Goal: Transaction & Acquisition: Purchase product/service

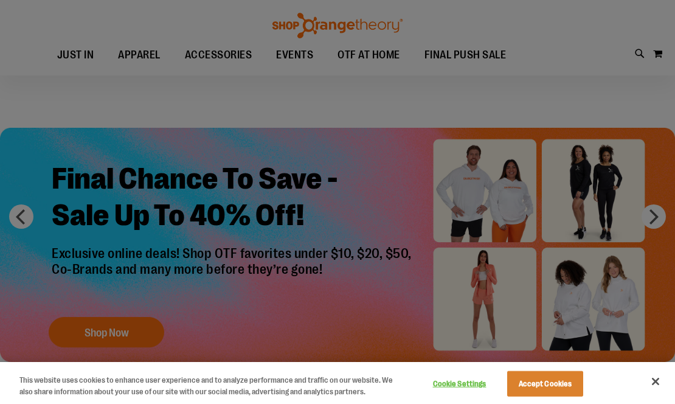
scroll to position [122, 0]
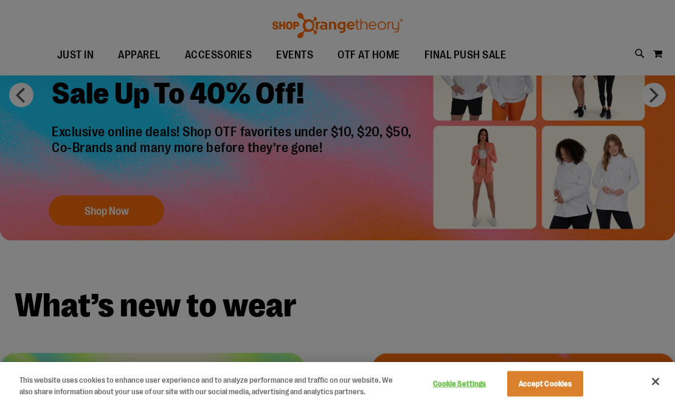
click at [554, 384] on button "Accept Cookies" at bounding box center [545, 384] width 76 height 26
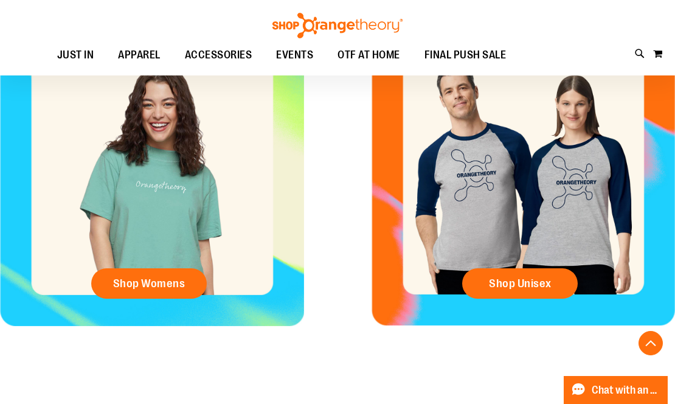
scroll to position [463, 0]
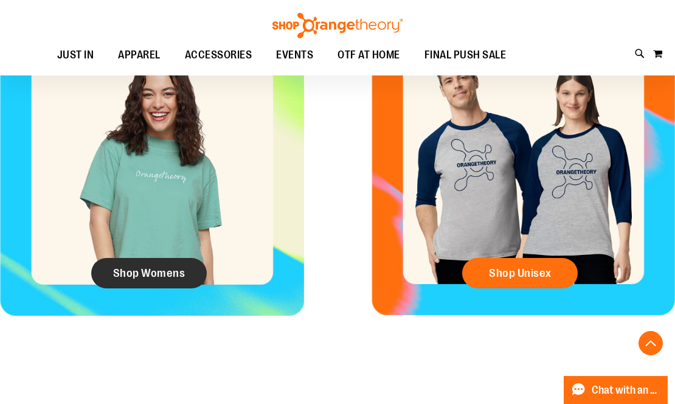
click at [163, 275] on span "Shop Womens" at bounding box center [149, 272] width 72 height 13
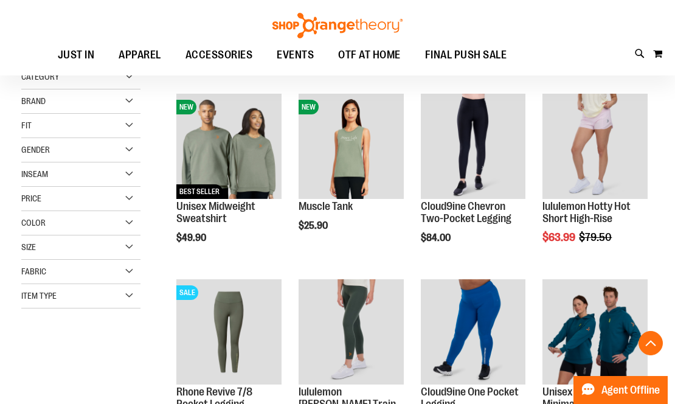
scroll to position [287, 0]
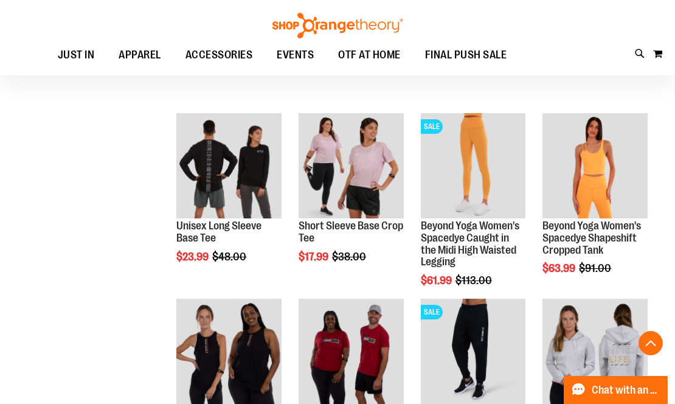
scroll to position [873, 0]
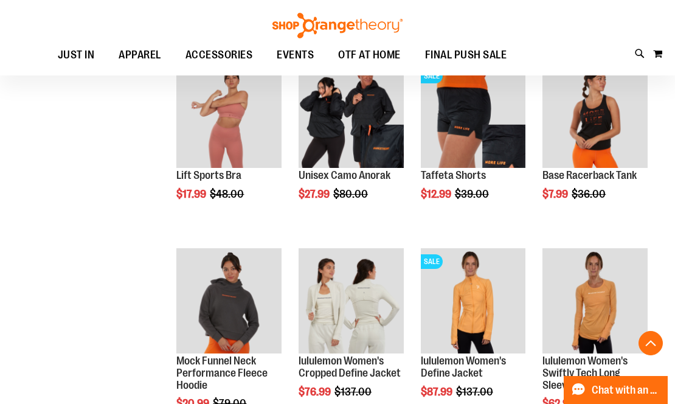
scroll to position [1569, 0]
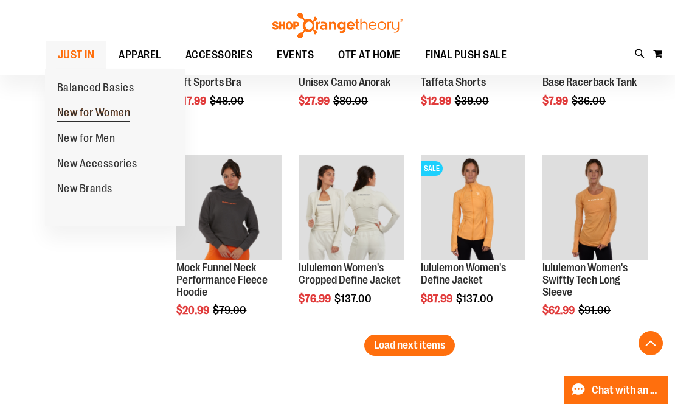
click at [80, 113] on span "New for Women" at bounding box center [94, 113] width 74 height 15
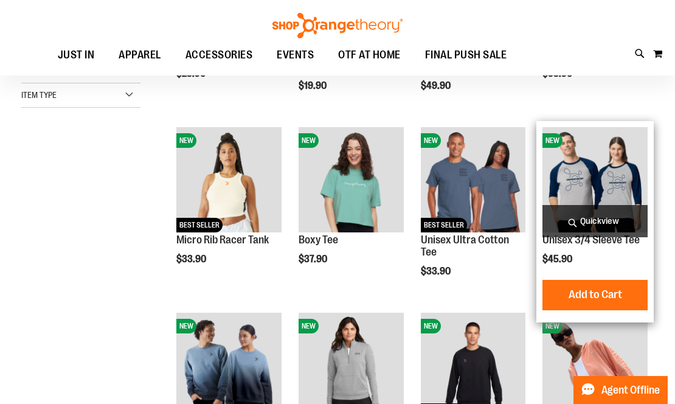
scroll to position [171, 0]
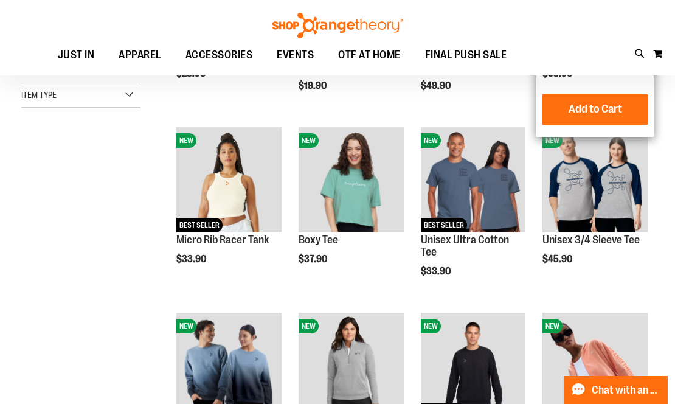
scroll to position [13, 0]
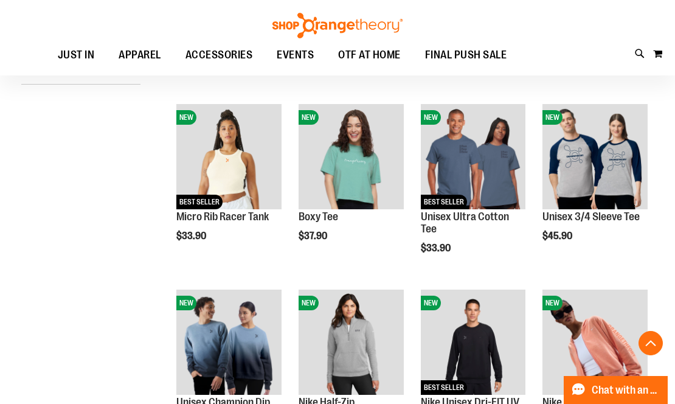
scroll to position [196, 0]
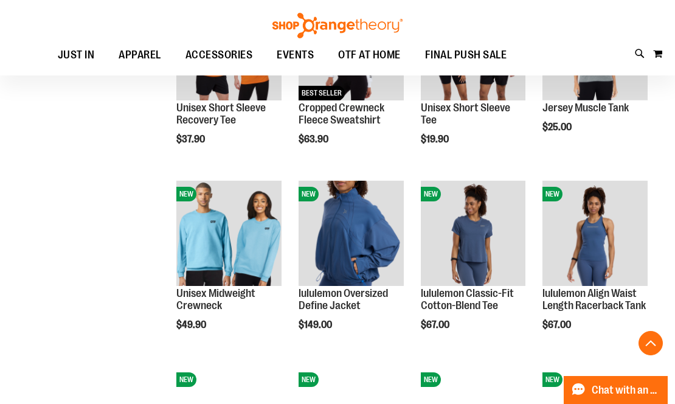
scroll to position [1045, 0]
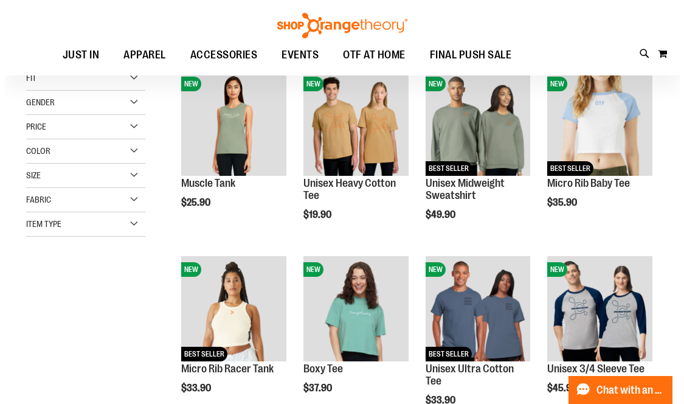
scroll to position [40, 0]
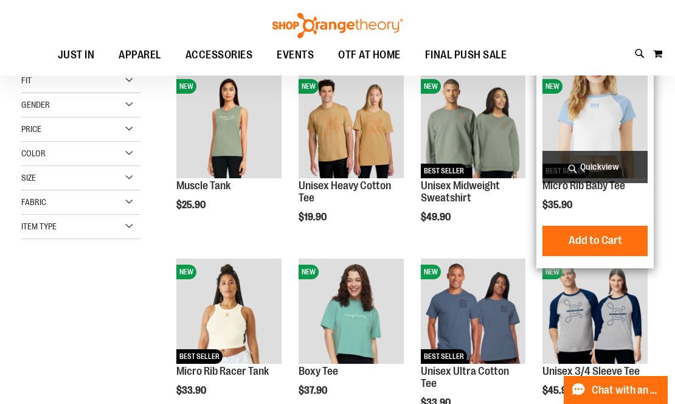
click at [577, 162] on span "Quickview" at bounding box center [594, 167] width 105 height 32
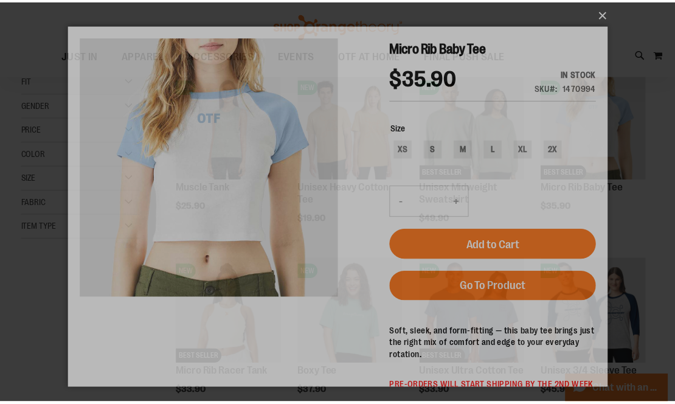
scroll to position [0, 0]
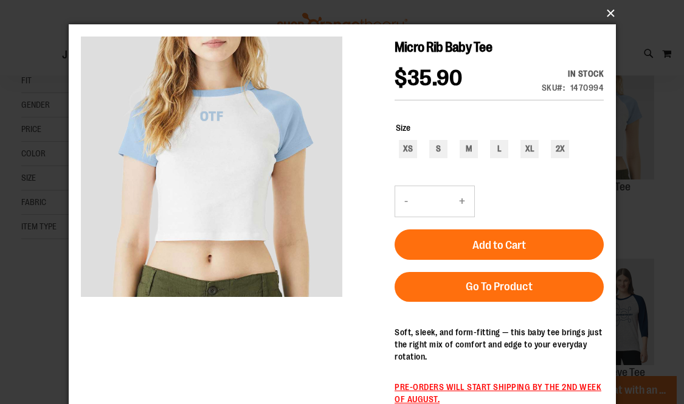
click at [611, 21] on button "×" at bounding box center [345, 13] width 547 height 27
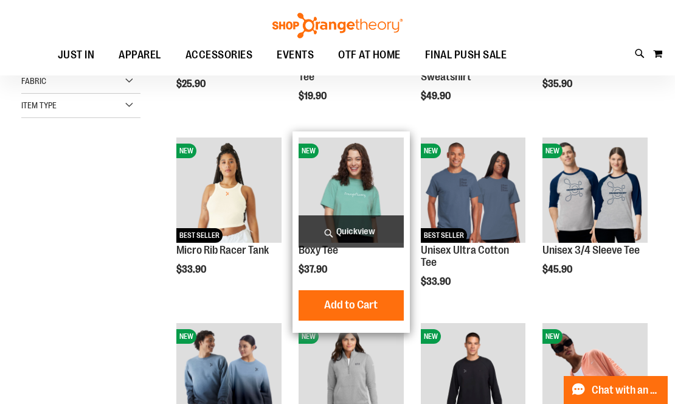
scroll to position [162, 0]
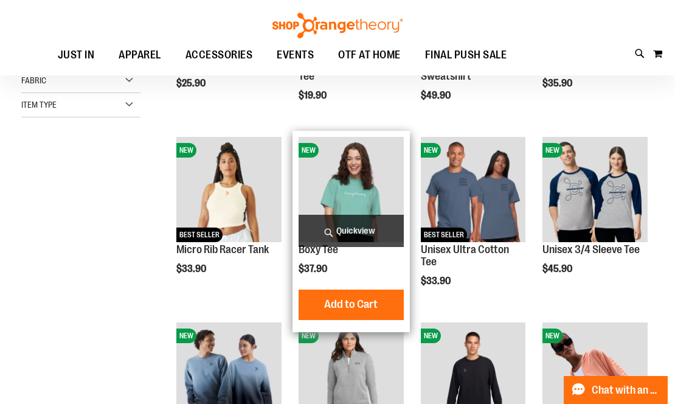
click at [365, 209] on img "product" at bounding box center [350, 189] width 105 height 105
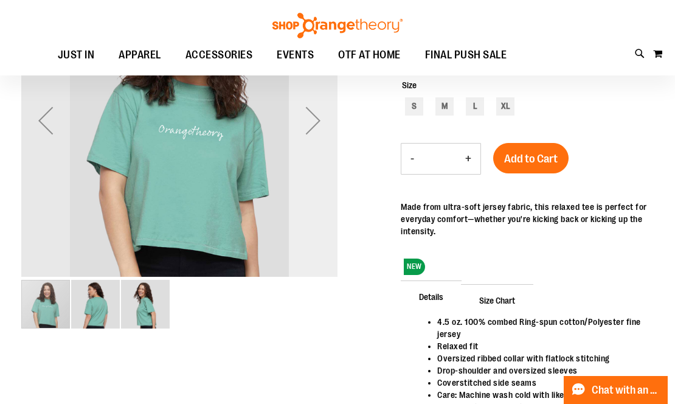
scroll to position [44, 0]
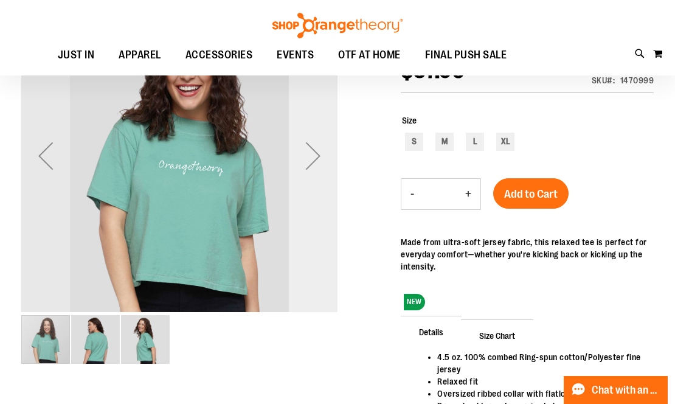
click at [297, 175] on div "Next" at bounding box center [313, 155] width 49 height 49
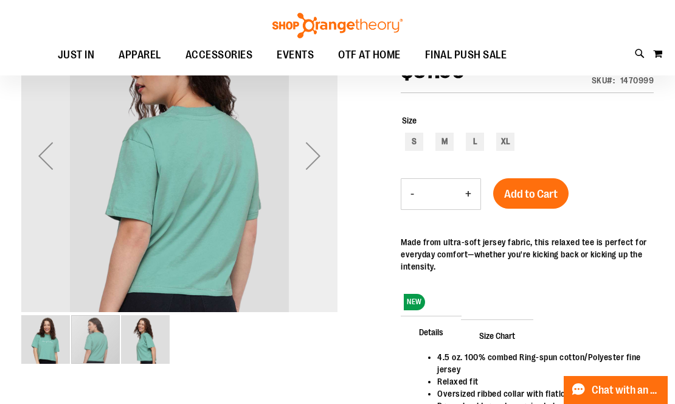
click at [297, 175] on div "Next" at bounding box center [313, 155] width 49 height 49
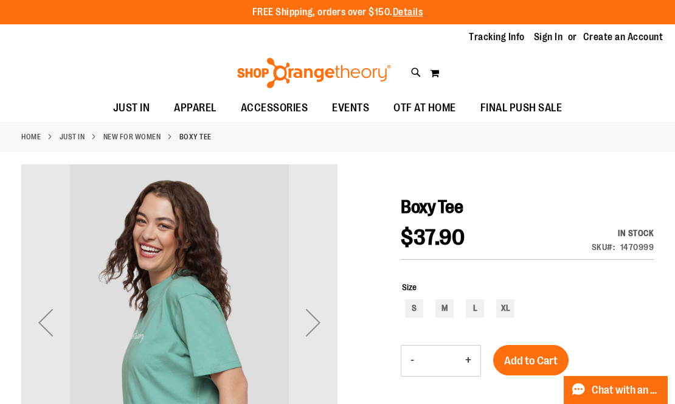
scroll to position [0, 0]
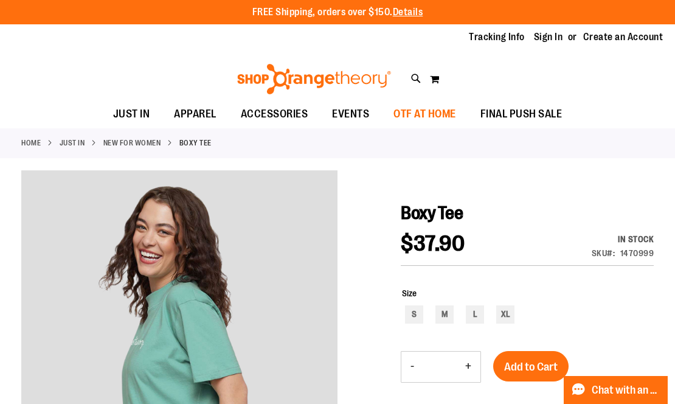
click at [432, 112] on span "OTF AT HOME" at bounding box center [424, 113] width 63 height 27
